Goal: Information Seeking & Learning: Find specific page/section

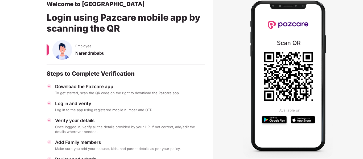
scroll to position [62, 0]
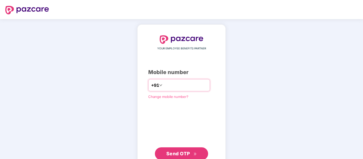
click at [164, 85] on input "number" at bounding box center [185, 85] width 44 height 9
type input "**********"
click at [176, 152] on span "Send OTP" at bounding box center [178, 154] width 24 height 6
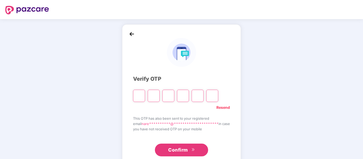
click at [137, 96] on input "Please enter verification code. Digit 1" at bounding box center [139, 96] width 12 height 12
type input "*"
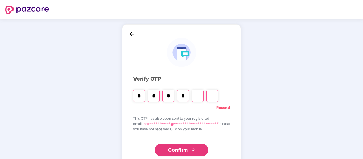
type input "*"
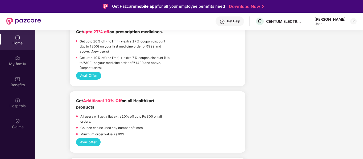
scroll to position [283, 0]
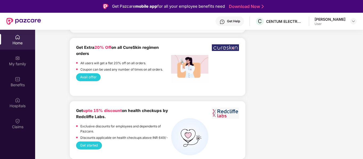
scroll to position [1220, 0]
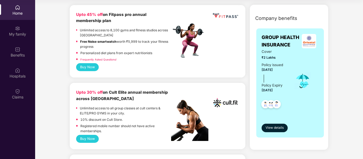
scroll to position [76, 0]
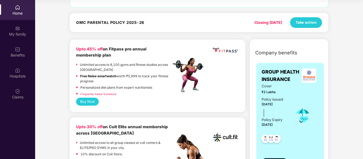
click at [90, 102] on button "Buy Now" at bounding box center [87, 102] width 23 height 8
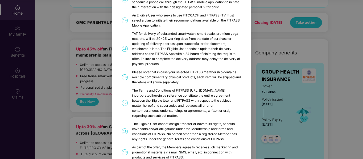
scroll to position [298, 0]
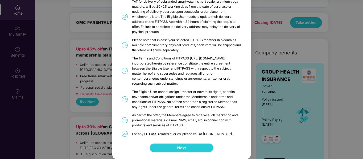
click at [186, 144] on button "Next" at bounding box center [182, 148] width 64 height 9
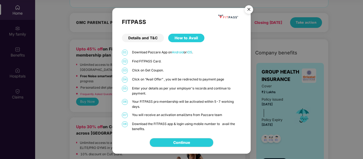
scroll to position [0, 0]
click at [136, 36] on div "Details and T&C" at bounding box center [143, 38] width 42 height 9
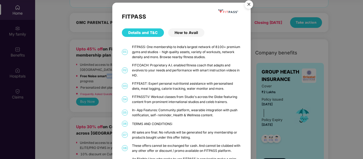
click at [250, 3] on img "Close" at bounding box center [248, 5] width 15 height 15
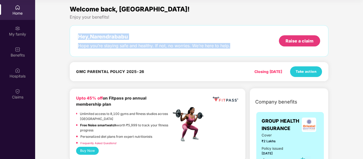
drag, startPoint x: 231, startPoint y: 46, endPoint x: 73, endPoint y: 36, distance: 158.4
click at [73, 36] on div "Hey, [PERSON_NAME] you’re staying safe and healthy. If not, no worries. We’re h…" at bounding box center [199, 41] width 259 height 32
click at [122, 20] on div "Welcome back, [GEOGRAPHIC_DATA]! Enjoy your benefits! Hey, [PERSON_NAME] you’re…" at bounding box center [199, 44] width 263 height 80
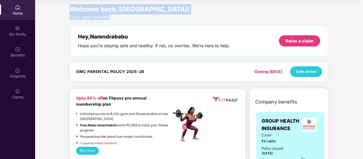
drag, startPoint x: 113, startPoint y: 19, endPoint x: 64, endPoint y: 8, distance: 49.3
drag, startPoint x: 56, startPoint y: 18, endPoint x: 61, endPoint y: 11, distance: 8.7
click at [70, 8] on span "Welcome back, [GEOGRAPHIC_DATA]!" at bounding box center [130, 9] width 120 height 8
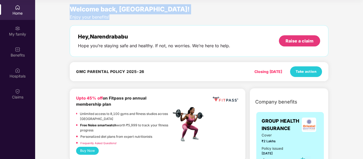
drag, startPoint x: 70, startPoint y: 7, endPoint x: 121, endPoint y: 16, distance: 51.4
click at [121, 16] on div "Welcome back, [GEOGRAPHIC_DATA]! Enjoy your benefits! Hey, [PERSON_NAME] you’re…" at bounding box center [199, 44] width 263 height 80
click at [153, 17] on div "Enjoy your benefits!" at bounding box center [199, 17] width 259 height 6
drag, startPoint x: 112, startPoint y: 19, endPoint x: 72, endPoint y: 13, distance: 40.3
click at [72, 13] on div "Welcome back, [GEOGRAPHIC_DATA]! Enjoy your benefits! Hey, [PERSON_NAME] you’re…" at bounding box center [199, 44] width 263 height 80
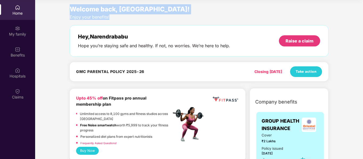
drag, startPoint x: 71, startPoint y: 8, endPoint x: 116, endPoint y: 15, distance: 45.0
click at [116, 15] on div "Welcome back, [GEOGRAPHIC_DATA]! Enjoy your benefits! Hey, [PERSON_NAME] you’re…" at bounding box center [199, 44] width 263 height 80
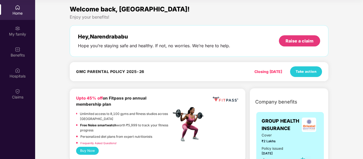
click at [80, 34] on div "Hey, [PERSON_NAME]" at bounding box center [154, 37] width 152 height 6
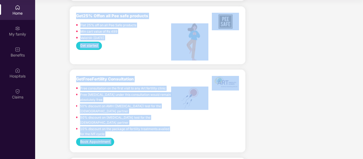
scroll to position [1220, 0]
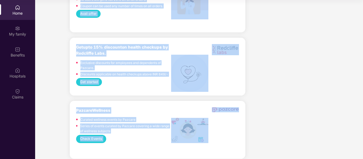
drag, startPoint x: 77, startPoint y: 36, endPoint x: 317, endPoint y: 146, distance: 263.8
click at [320, 130] on html "Get Pazcare mobile app for all your employee benefits need Download Now Get Hel…" at bounding box center [181, 49] width 363 height 159
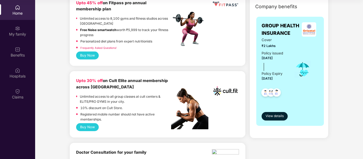
scroll to position [0, 0]
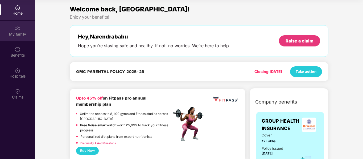
click at [22, 33] on div "My family" at bounding box center [17, 34] width 35 height 5
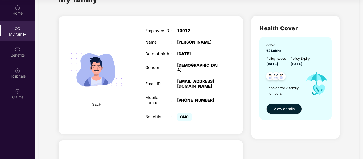
scroll to position [21, 0]
click at [282, 108] on span "View details" at bounding box center [284, 109] width 21 height 6
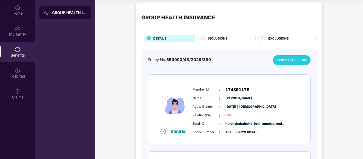
scroll to position [0, 0]
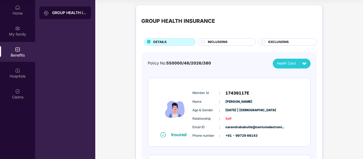
click at [298, 66] on div "Health Card" at bounding box center [293, 63] width 32 height 9
click at [225, 42] on span "INCLUSIONS" at bounding box center [218, 42] width 20 height 5
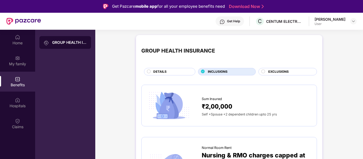
click at [284, 73] on span "EXCLUSIONS" at bounding box center [278, 71] width 20 height 5
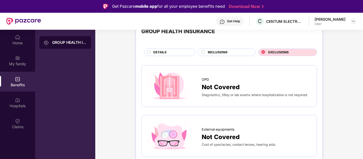
scroll to position [20, 0]
click at [161, 51] on span "DETAILS" at bounding box center [159, 52] width 13 height 5
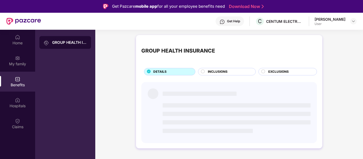
scroll to position [0, 0]
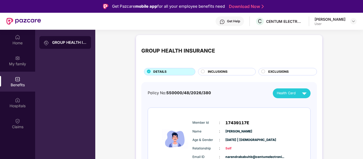
click at [205, 71] on div "INCLUSIONS" at bounding box center [229, 72] width 48 height 6
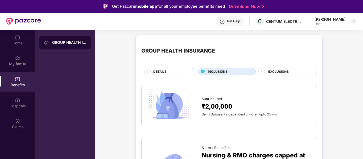
click at [262, 71] on circle at bounding box center [263, 71] width 3 height 3
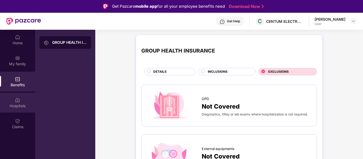
click at [15, 109] on div "Hospitals" at bounding box center [17, 103] width 35 height 20
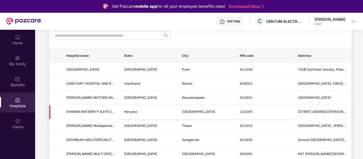
scroll to position [51, 0]
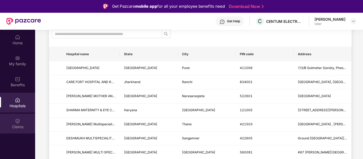
click at [18, 126] on div "Claims" at bounding box center [17, 127] width 35 height 5
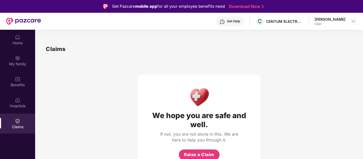
scroll to position [30, 0]
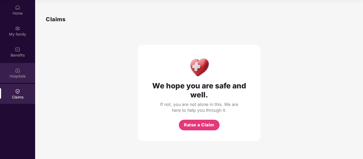
click at [13, 68] on div "Hospitals" at bounding box center [17, 73] width 35 height 20
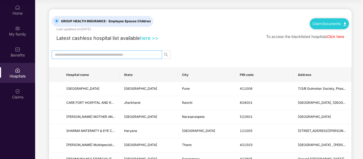
click at [120, 52] on input "text" at bounding box center [105, 55] width 100 height 6
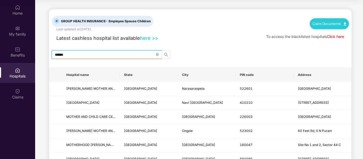
click at [169, 53] on span "search" at bounding box center [166, 55] width 8 height 4
click at [168, 54] on icon "search" at bounding box center [166, 55] width 4 height 4
click at [107, 57] on input "******" at bounding box center [105, 55] width 100 height 6
type input "**********"
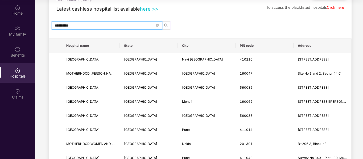
scroll to position [30, 0]
click at [131, 45] on th "State" at bounding box center [149, 45] width 58 height 14
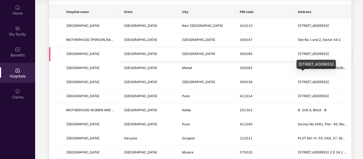
scroll to position [68, 0]
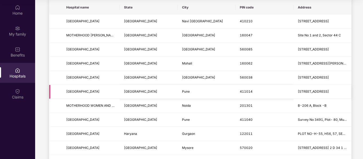
click at [321, 87] on td "[STREET_ADDRESS]" at bounding box center [323, 92] width 58 height 14
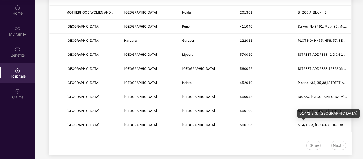
scroll to position [161, 0]
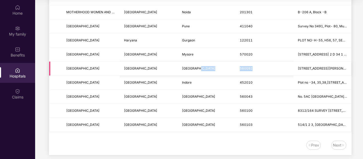
drag, startPoint x: 252, startPoint y: 69, endPoint x: 229, endPoint y: 69, distance: 22.6
click at [229, 69] on tr "[GEOGRAPHIC_DATA] [STREET_ADDRESS][PERSON_NAME]" at bounding box center [200, 69] width 302 height 14
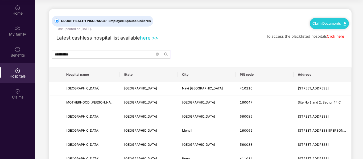
scroll to position [0, 0]
click at [253, 26] on div "GROUP HEALTH INSURANCE - Employee Spouse Children Last updated on [DATE] . Clai…" at bounding box center [200, 20] width 297 height 22
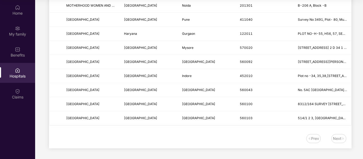
scroll to position [34, 0]
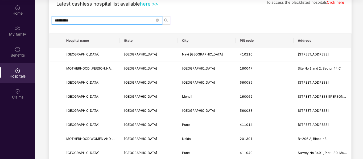
drag, startPoint x: 85, startPoint y: 20, endPoint x: 52, endPoint y: 20, distance: 33.0
click at [52, 20] on span "**********" at bounding box center [107, 20] width 110 height 9
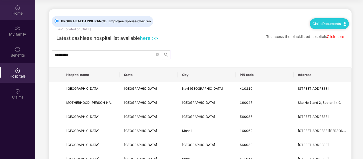
click at [14, 6] on div "Home" at bounding box center [17, 10] width 35 height 20
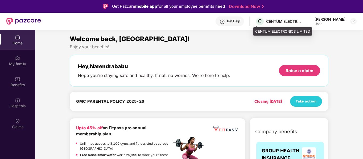
click at [285, 23] on div "CENTUM ELECTRONICS LIMITED" at bounding box center [284, 21] width 37 height 5
click at [258, 21] on span "C" at bounding box center [260, 21] width 4 height 6
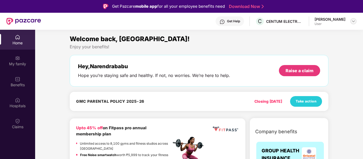
click at [353, 21] on img at bounding box center [353, 21] width 4 height 4
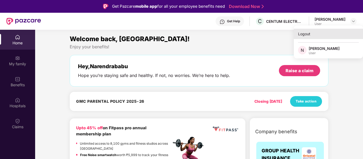
click at [309, 35] on div "Logout" at bounding box center [328, 34] width 69 height 10
